Goal: Information Seeking & Learning: Learn about a topic

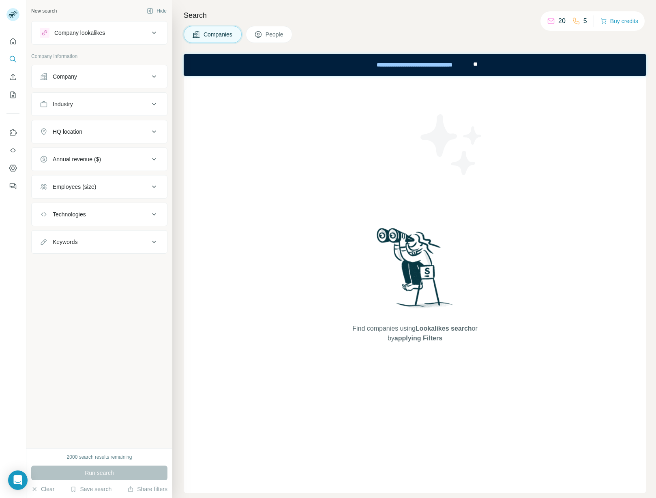
click at [105, 34] on div "Company lookalikes" at bounding box center [79, 33] width 51 height 8
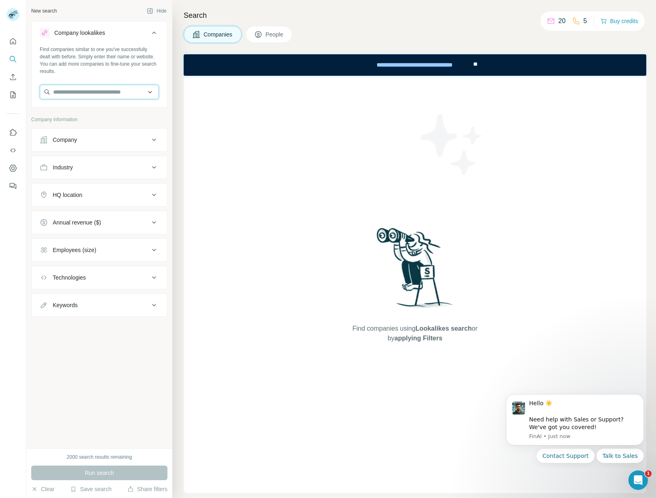
click at [111, 90] on input "text" at bounding box center [99, 92] width 119 height 15
paste input "**********"
type input "**********"
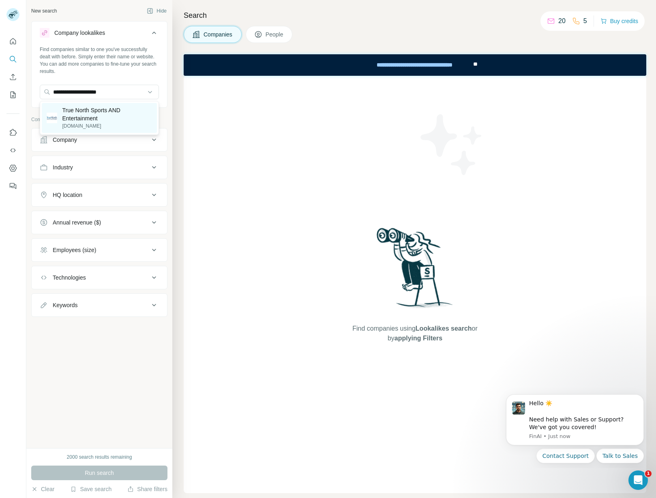
click at [102, 116] on p "True North Sports AND Entertainment" at bounding box center [107, 114] width 90 height 16
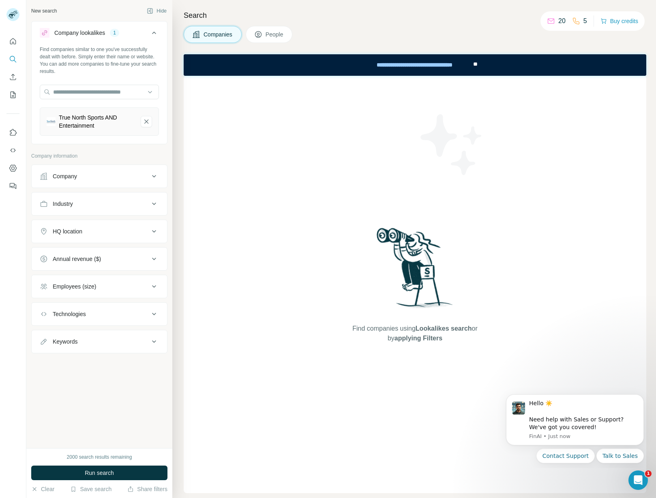
click at [268, 34] on span "People" at bounding box center [274, 34] width 19 height 8
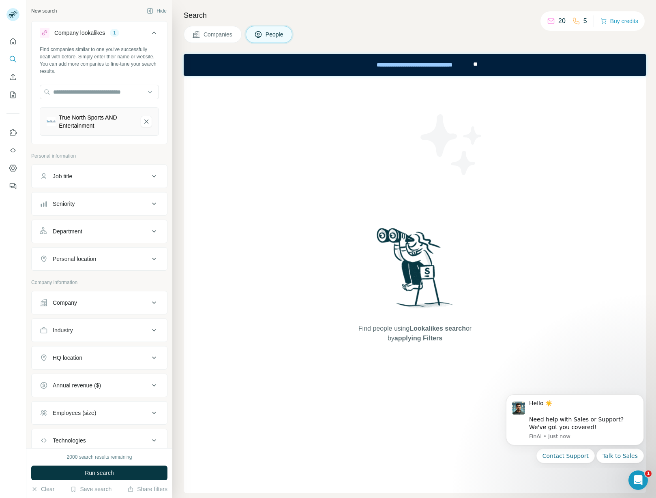
click at [229, 38] on button "Companies" at bounding box center [213, 34] width 58 height 17
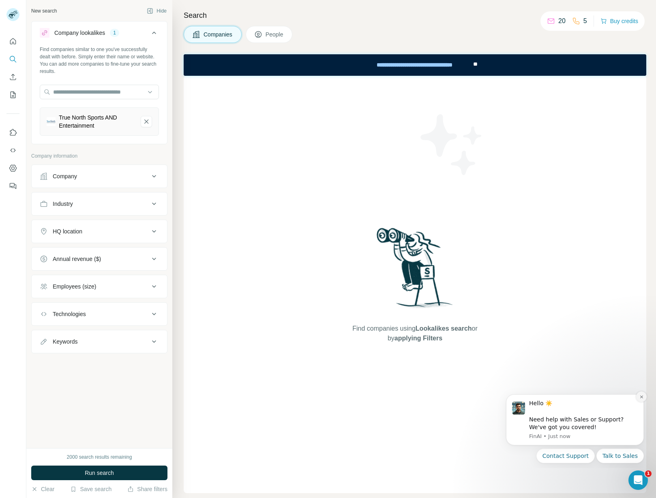
click at [641, 398] on icon "Dismiss notification" at bounding box center [641, 397] width 4 height 4
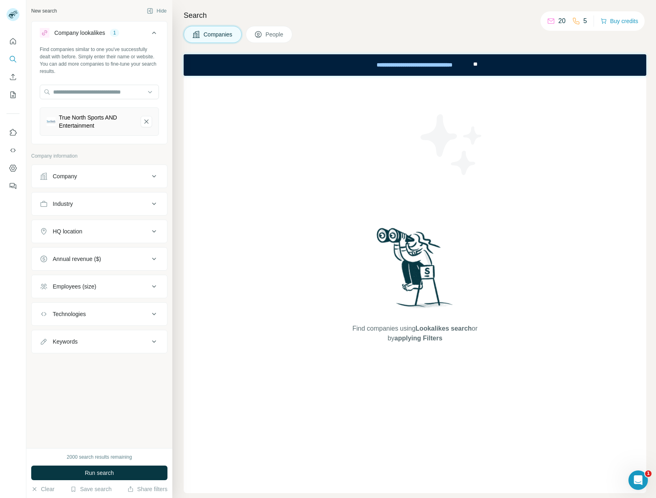
click at [552, 21] on div "20" at bounding box center [556, 21] width 19 height 10
click at [578, 21] on div "5" at bounding box center [579, 21] width 15 height 10
click at [437, 68] on div "**********" at bounding box center [414, 65] width 114 height 18
click at [96, 455] on div "2000 search results remaining" at bounding box center [99, 456] width 65 height 7
click at [91, 342] on div "Keywords" at bounding box center [94, 342] width 109 height 8
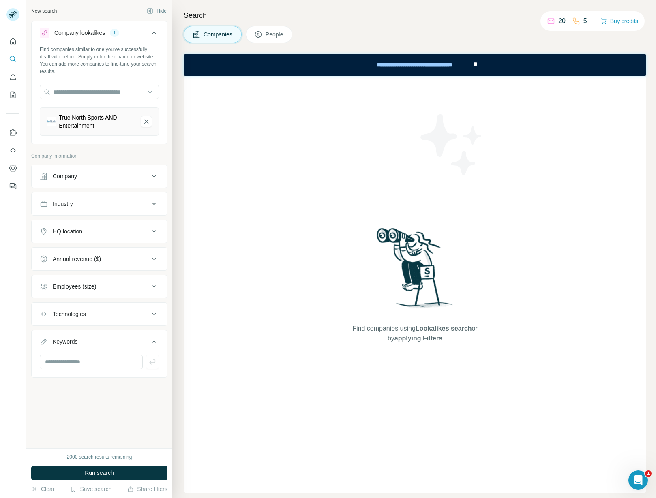
click at [91, 342] on div "Keywords" at bounding box center [94, 342] width 109 height 8
click at [82, 227] on div "HQ location" at bounding box center [68, 231] width 30 height 8
click at [76, 175] on div "Company" at bounding box center [65, 176] width 24 height 8
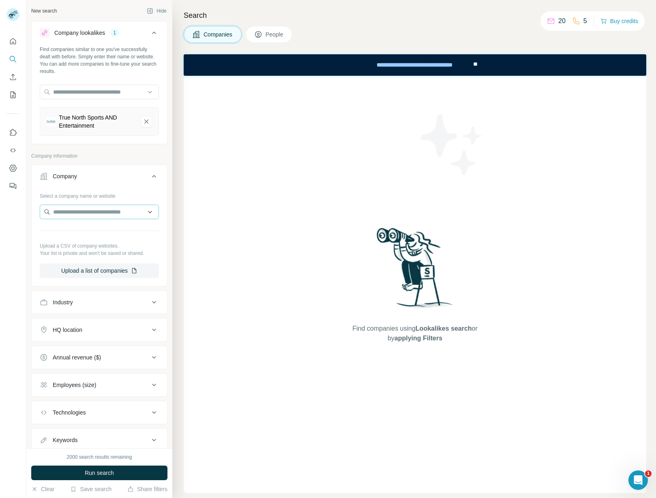
scroll to position [26, 0]
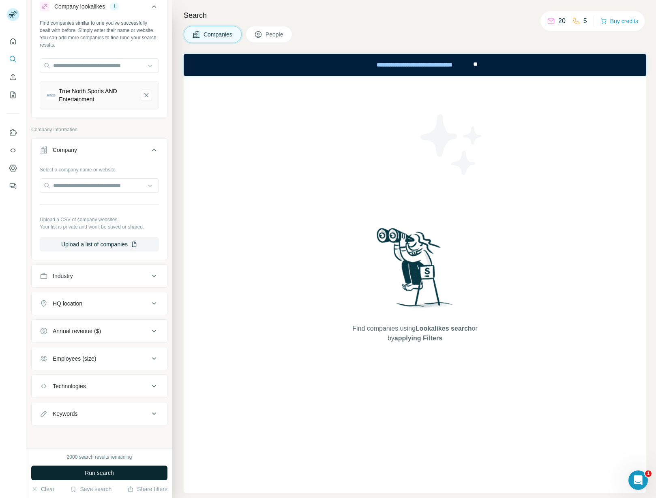
click at [99, 471] on span "Run search" at bounding box center [99, 473] width 29 height 8
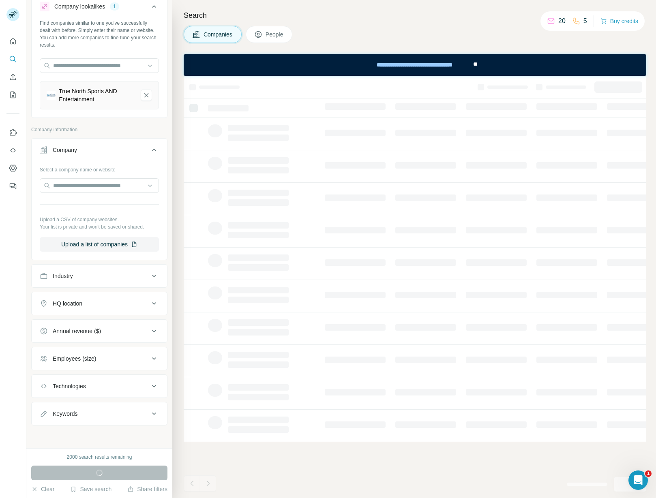
scroll to position [0, 0]
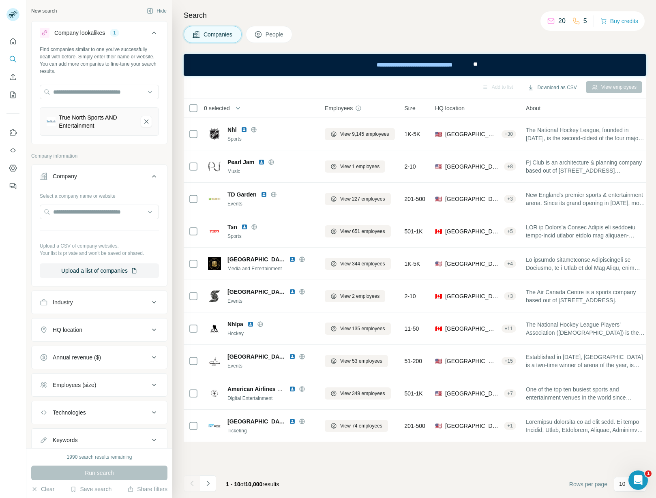
click at [93, 327] on div "HQ location" at bounding box center [94, 330] width 109 height 8
click at [79, 349] on input "text" at bounding box center [99, 350] width 119 height 15
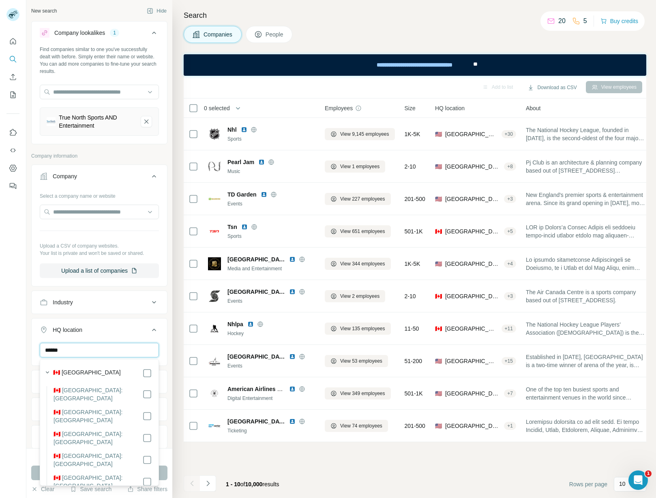
type input "******"
click at [85, 374] on div "🇨🇦 [GEOGRAPHIC_DATA]" at bounding box center [102, 373] width 99 height 10
click at [19, 355] on div at bounding box center [13, 249] width 26 height 498
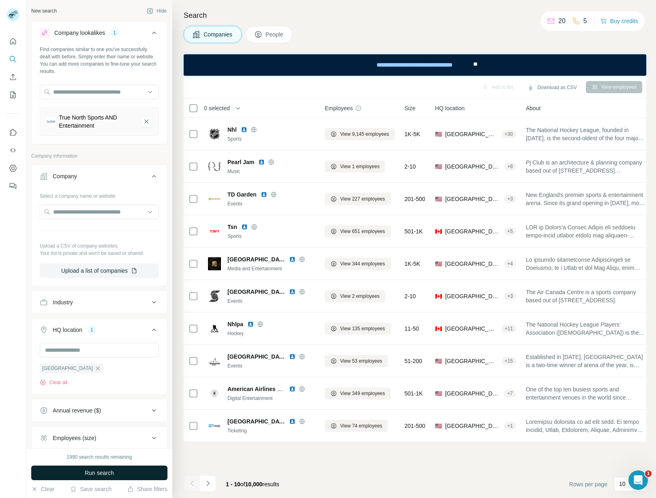
click at [118, 475] on button "Run search" at bounding box center [99, 473] width 136 height 15
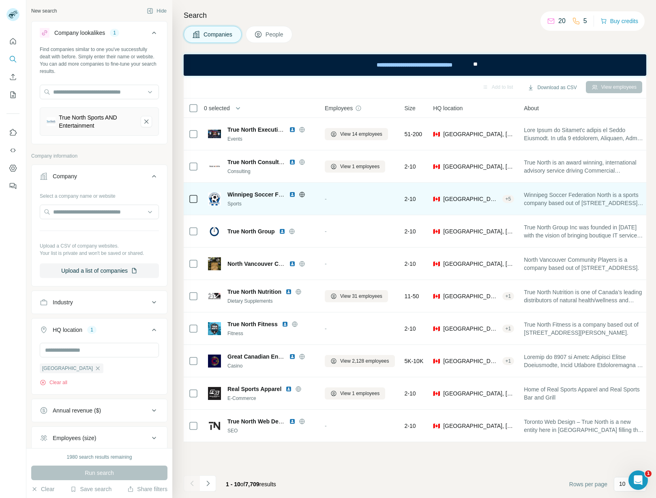
click at [259, 192] on span "Winnipeg Soccer Federation North" at bounding box center [273, 194] width 93 height 6
